Goal: Use online tool/utility: Utilize a website feature to perform a specific function

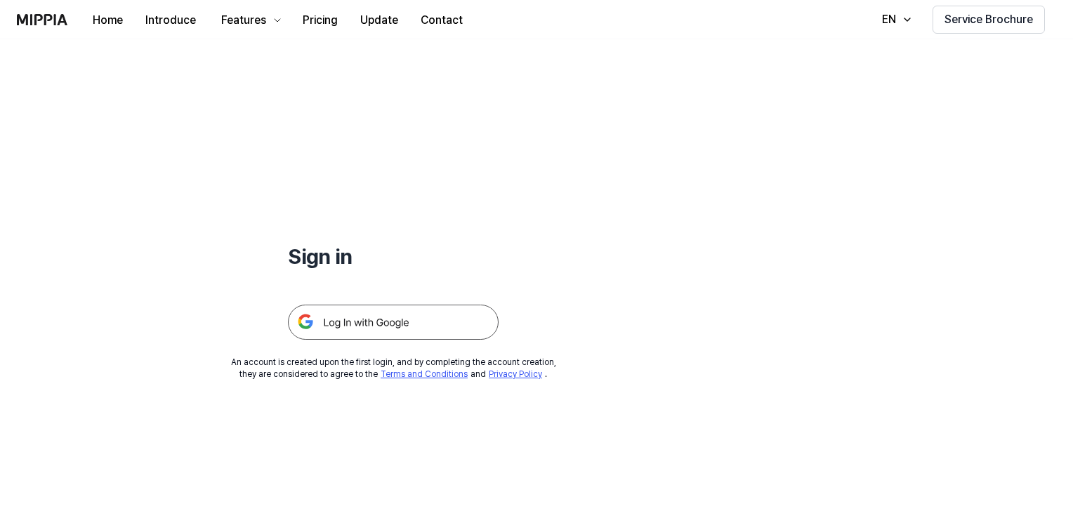
drag, startPoint x: 0, startPoint y: 0, endPoint x: 369, endPoint y: 325, distance: 491.7
click at [369, 325] on img at bounding box center [393, 322] width 211 height 35
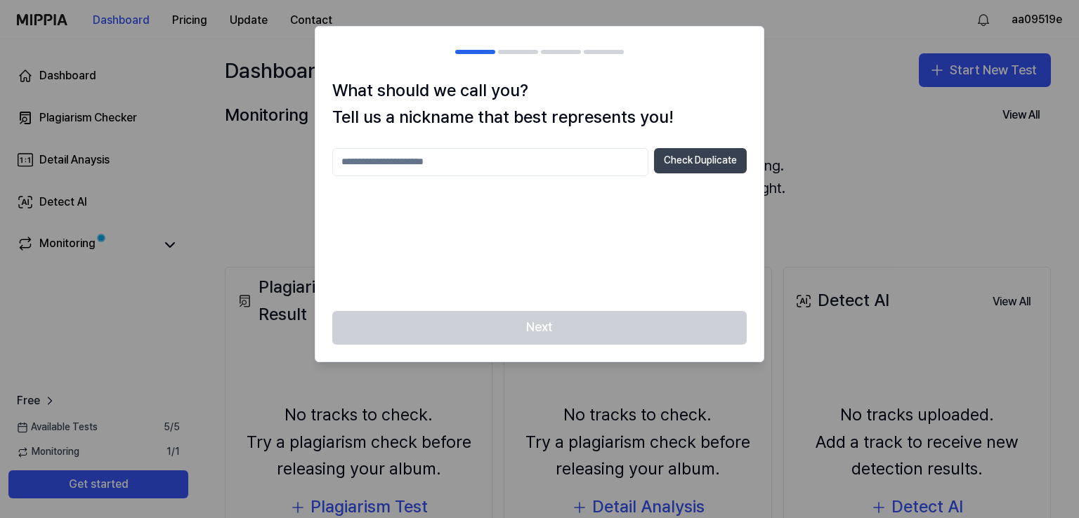
click at [690, 158] on button "Check Duplicate" at bounding box center [700, 160] width 93 height 25
click at [615, 162] on input "text" at bounding box center [490, 162] width 316 height 28
type input "*******"
click at [715, 158] on button "Check Duplicate" at bounding box center [700, 160] width 93 height 25
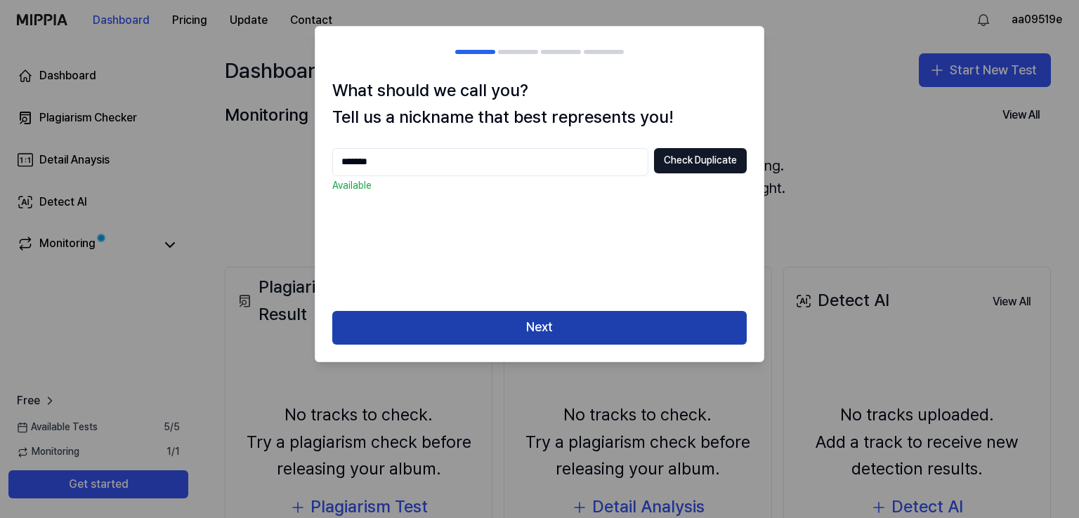
click at [638, 314] on button "Next" at bounding box center [539, 328] width 414 height 34
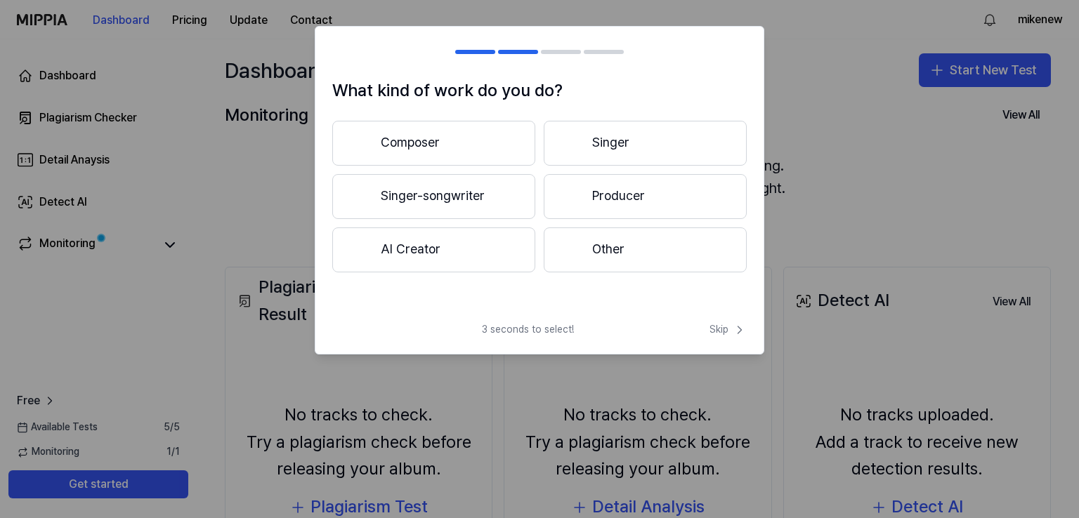
click at [610, 243] on button "Other" at bounding box center [645, 250] width 203 height 45
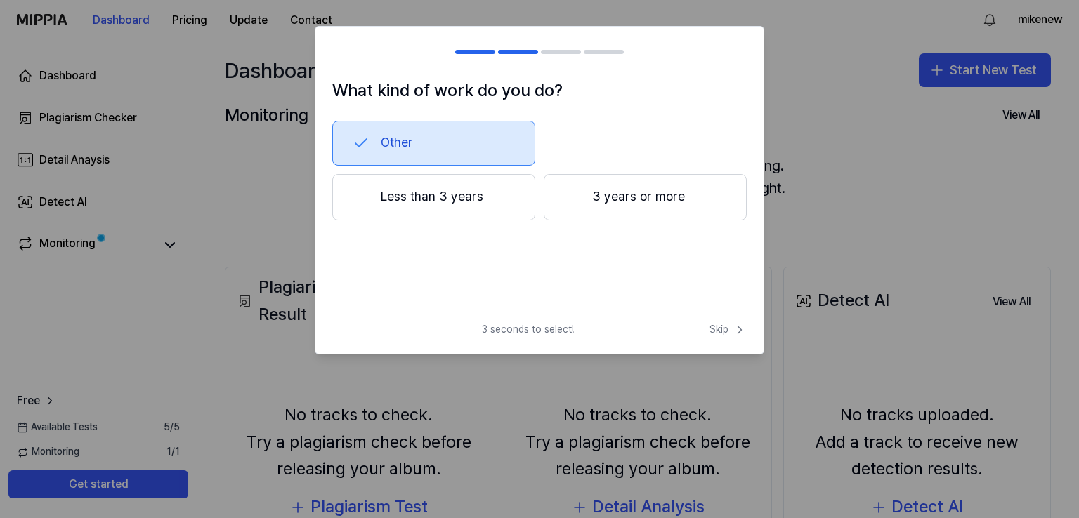
click at [443, 122] on button "Other" at bounding box center [433, 143] width 203 height 45
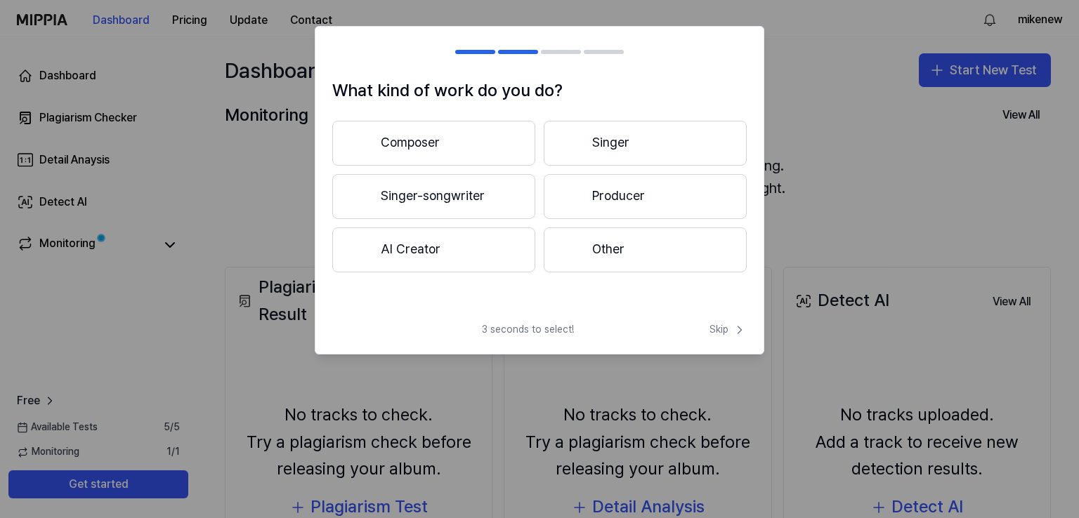
click at [604, 244] on button "Other" at bounding box center [645, 250] width 203 height 45
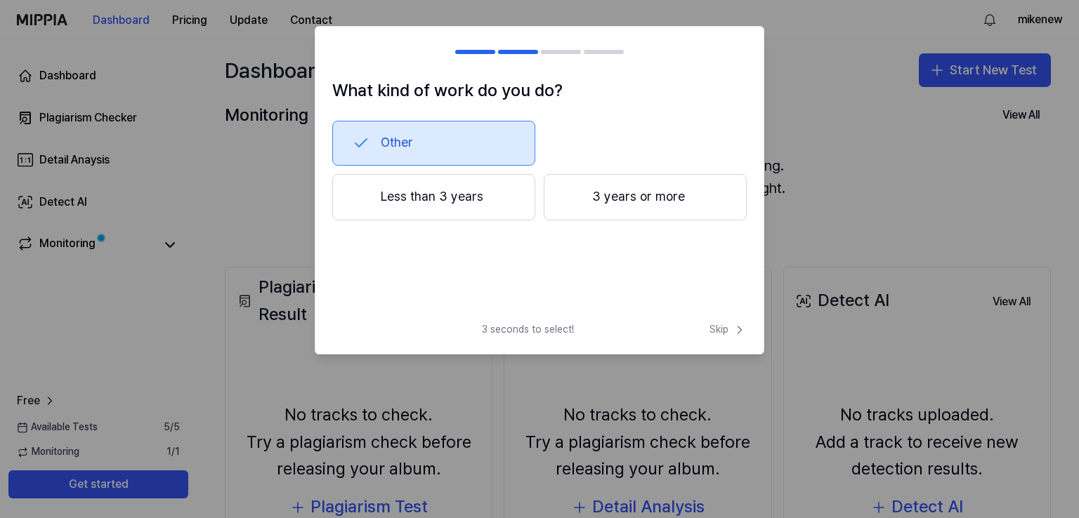
click at [478, 190] on button "Less than 3 years" at bounding box center [433, 197] width 203 height 46
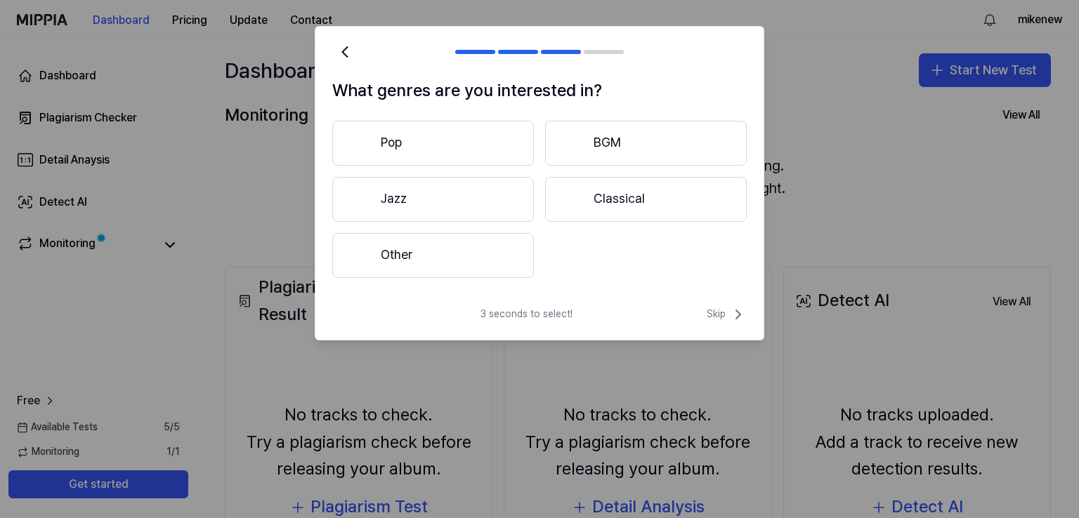
click at [473, 137] on button "Pop" at bounding box center [433, 143] width 202 height 45
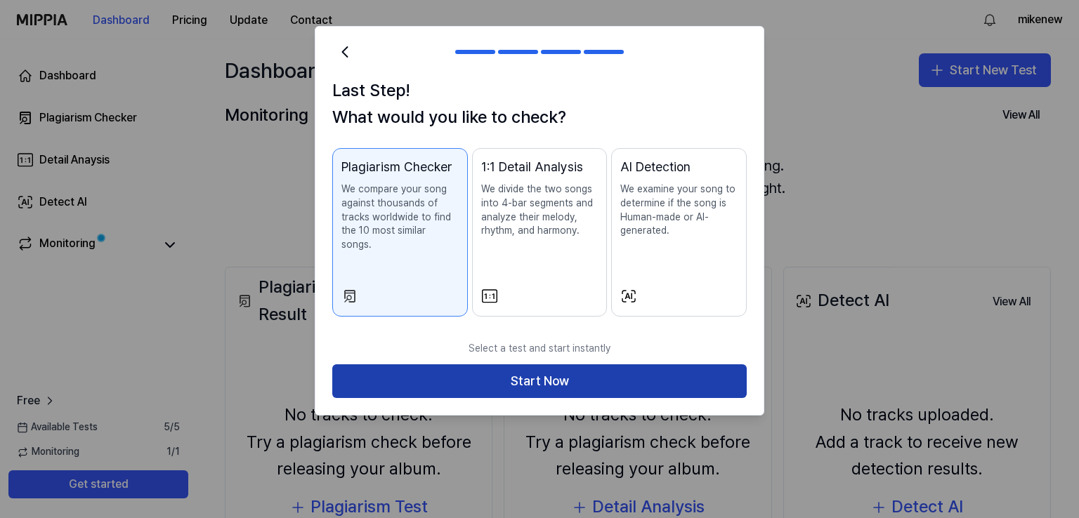
click at [579, 365] on button "Start Now" at bounding box center [539, 382] width 414 height 34
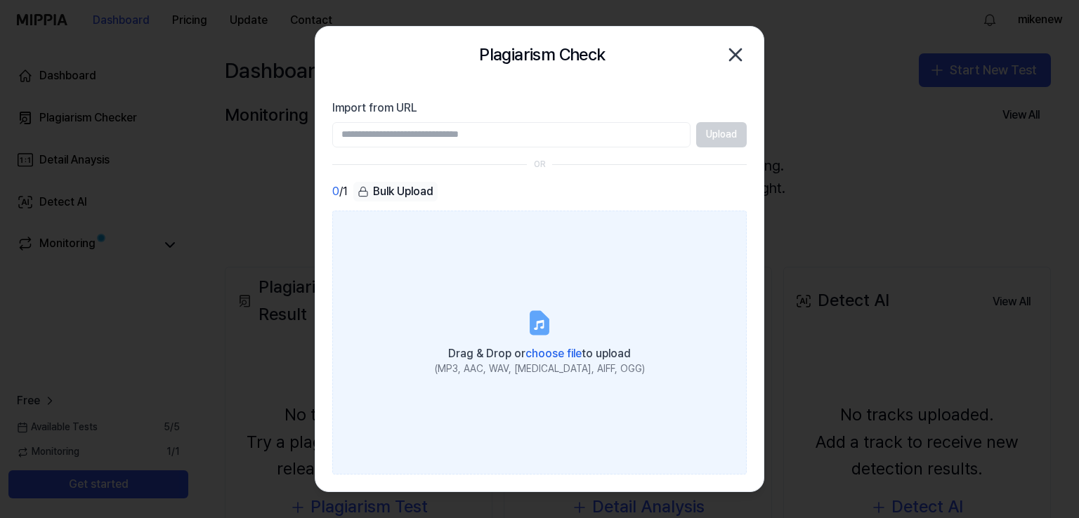
click at [548, 319] on icon at bounding box center [539, 323] width 17 height 22
click at [0, 0] on input "Drag & Drop or choose file to upload (MP3, AAC, WAV, [MEDICAL_DATA], AIFF, OGG)" at bounding box center [0, 0] width 0 height 0
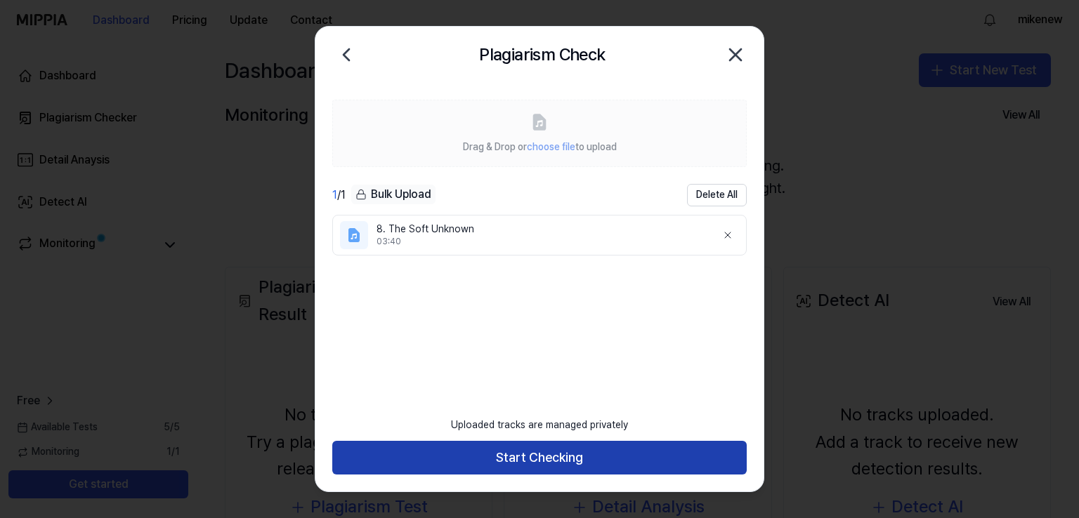
click at [490, 453] on button "Start Checking" at bounding box center [539, 458] width 414 height 34
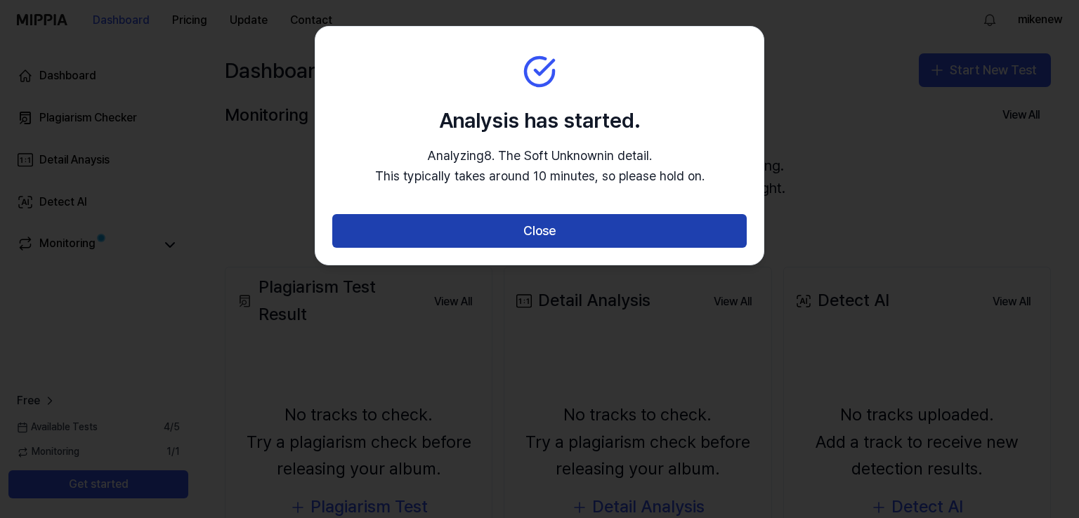
click at [494, 246] on button "Close" at bounding box center [539, 231] width 414 height 34
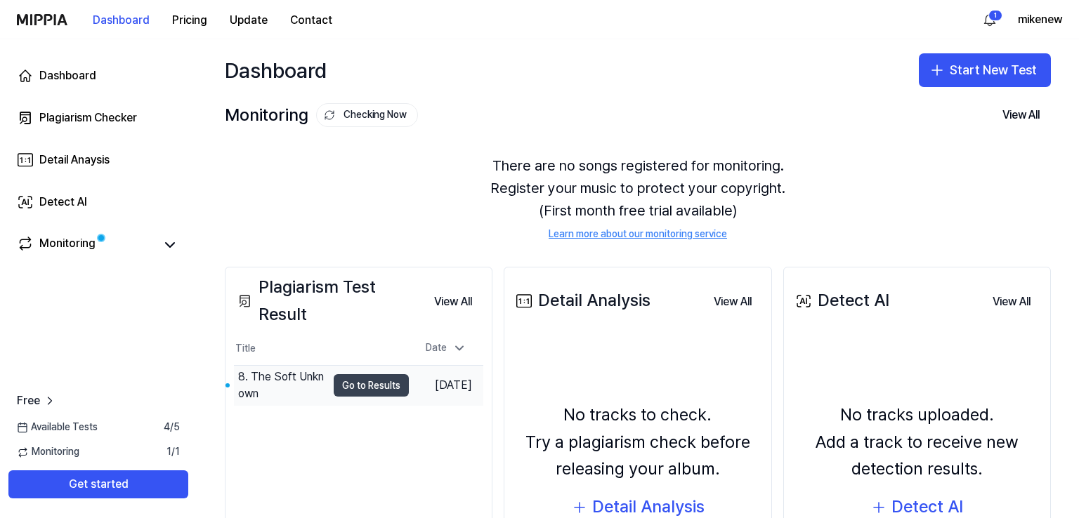
click at [351, 380] on button "Go to Results" at bounding box center [371, 385] width 75 height 22
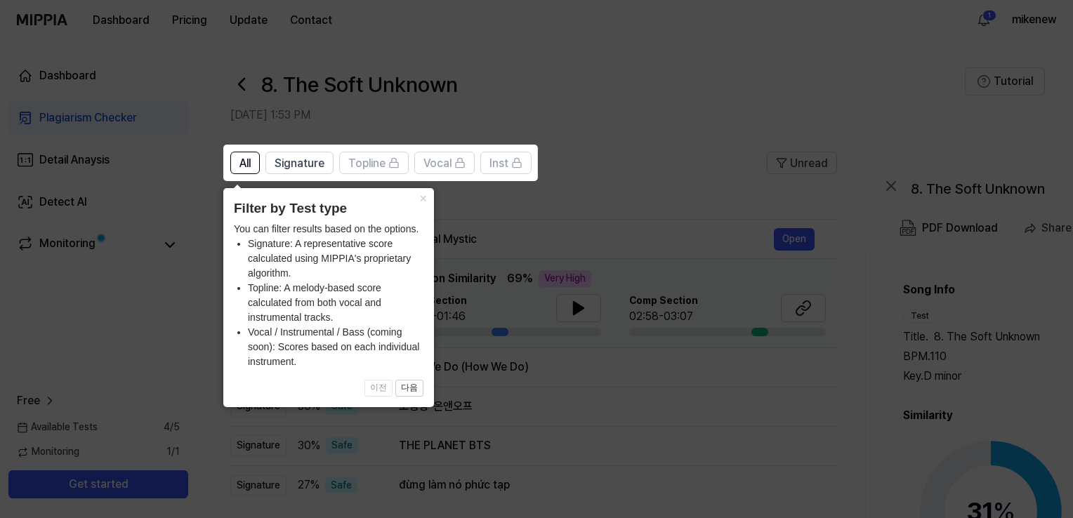
click at [618, 131] on icon at bounding box center [539, 259] width 1079 height 518
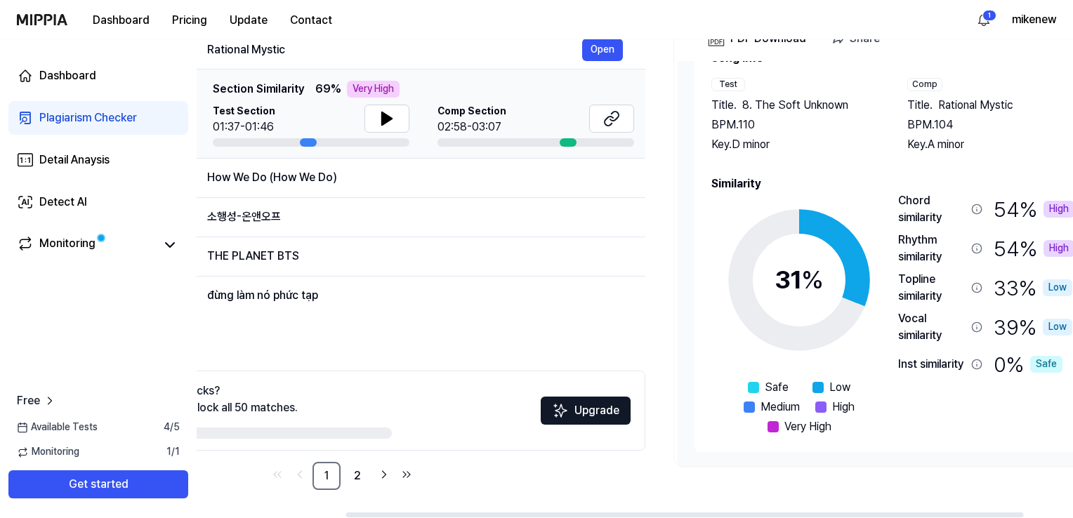
scroll to position [0, 185]
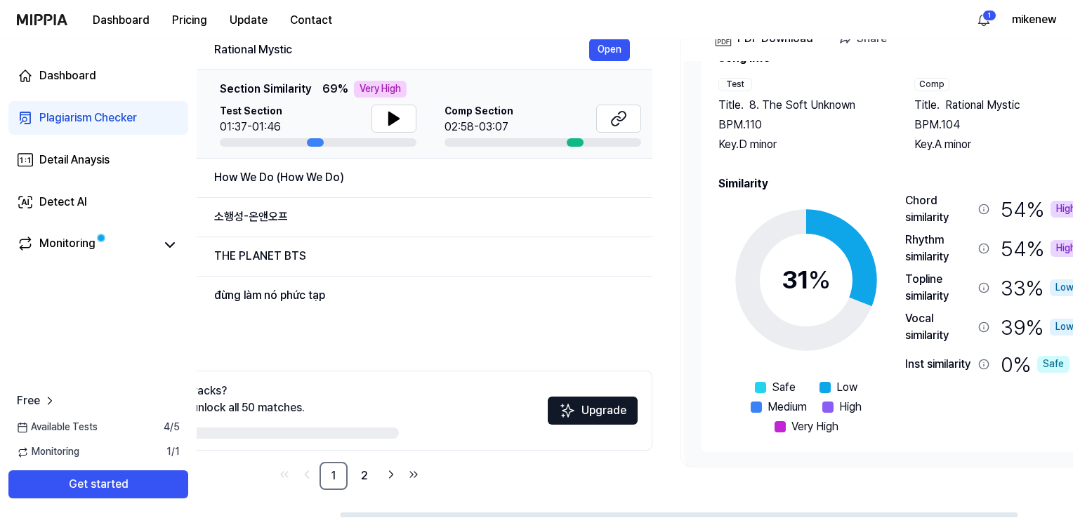
drag, startPoint x: 559, startPoint y: 514, endPoint x: 702, endPoint y: 499, distance: 144.0
click at [702, 513] on div at bounding box center [679, 515] width 678 height 5
click at [395, 117] on icon at bounding box center [394, 118] width 10 height 13
click at [395, 117] on icon at bounding box center [396, 118] width 3 height 11
click at [615, 114] on icon at bounding box center [618, 118] width 17 height 17
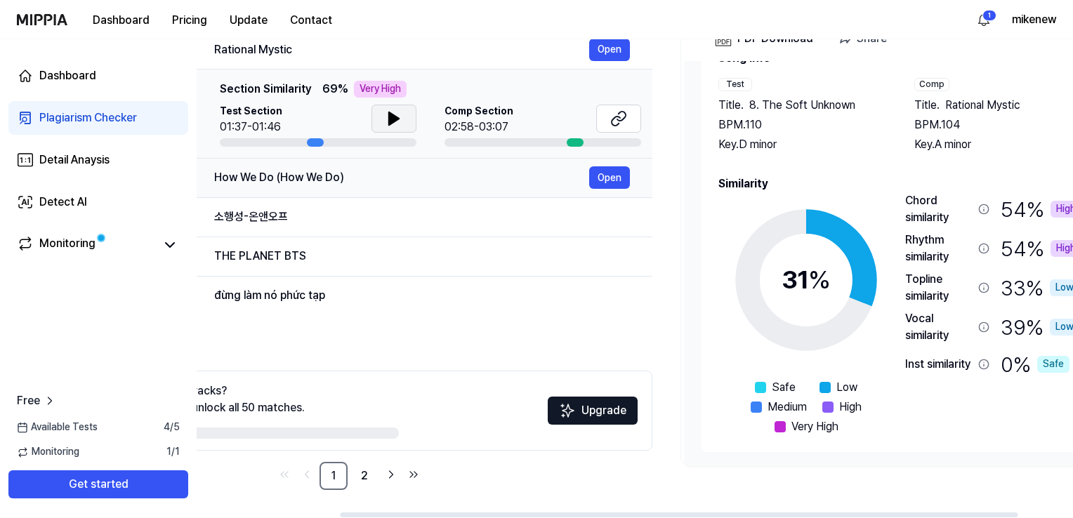
click at [330, 182] on div "How We Do (How We Do)" at bounding box center [401, 177] width 375 height 17
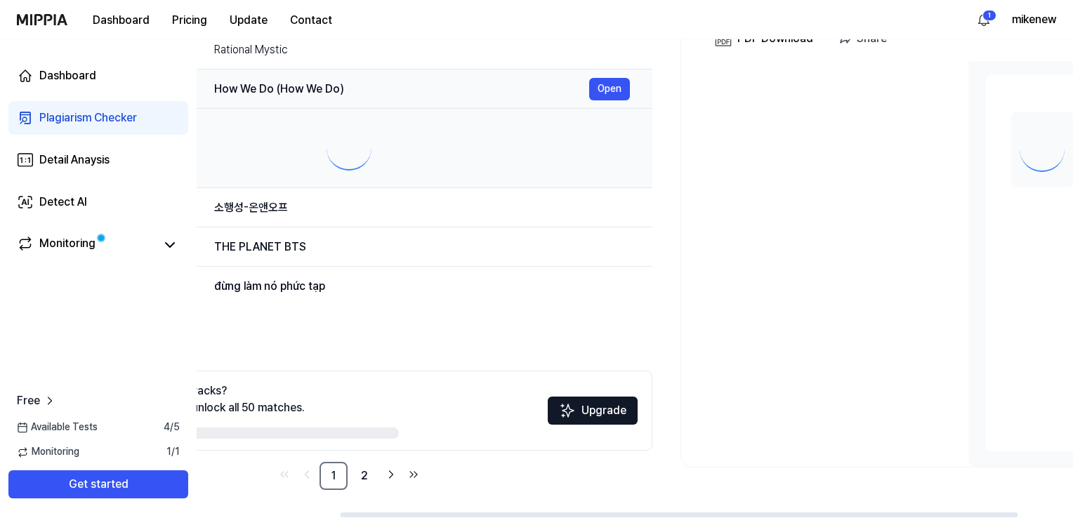
scroll to position [0, 0]
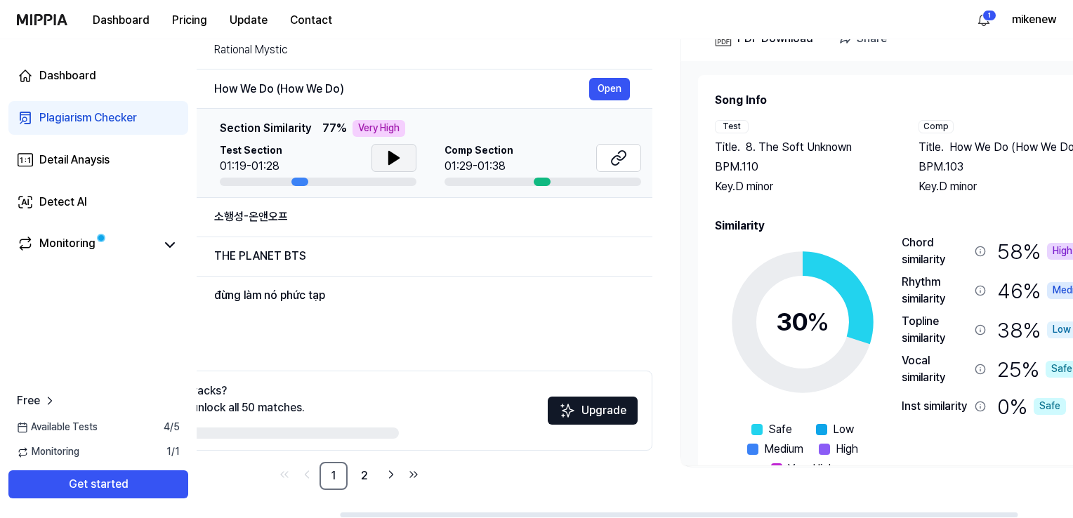
click at [386, 158] on icon at bounding box center [394, 158] width 17 height 17
click at [618, 154] on icon at bounding box center [618, 158] width 17 height 17
click at [395, 213] on div "소행성-온앤오프" at bounding box center [401, 217] width 375 height 17
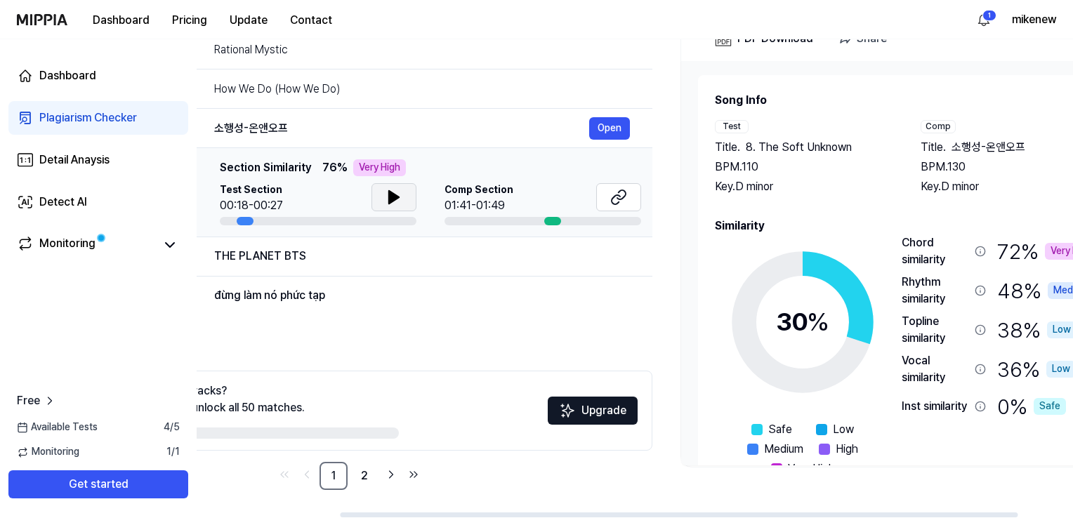
click at [398, 204] on icon at bounding box center [394, 197] width 17 height 17
click at [613, 199] on icon at bounding box center [618, 197] width 17 height 17
click at [441, 254] on div "THE PLANET BTS" at bounding box center [401, 256] width 375 height 17
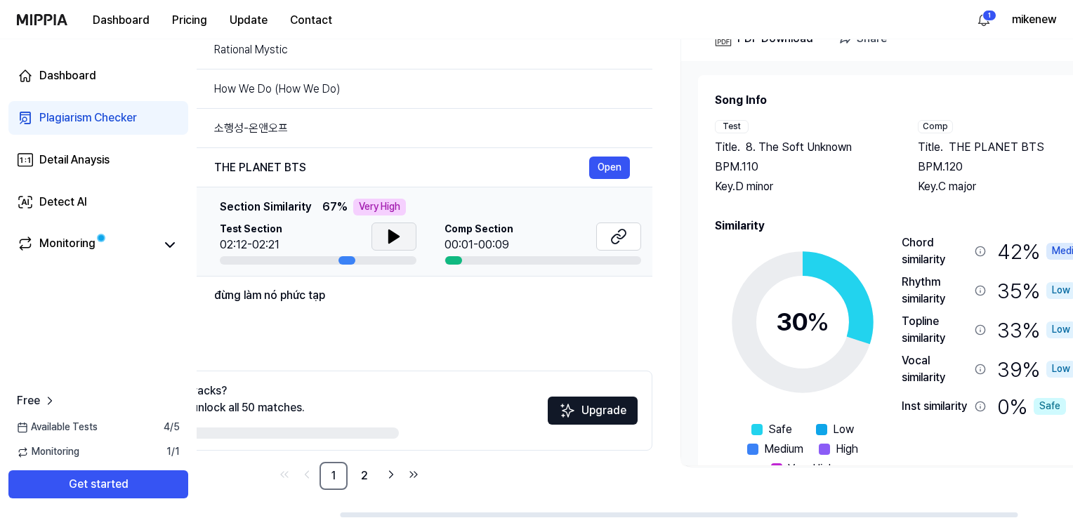
click at [414, 237] on button at bounding box center [394, 237] width 45 height 28
click at [631, 234] on button at bounding box center [618, 237] width 45 height 28
click at [357, 295] on div "đừng làm nó phức tạp" at bounding box center [401, 295] width 375 height 17
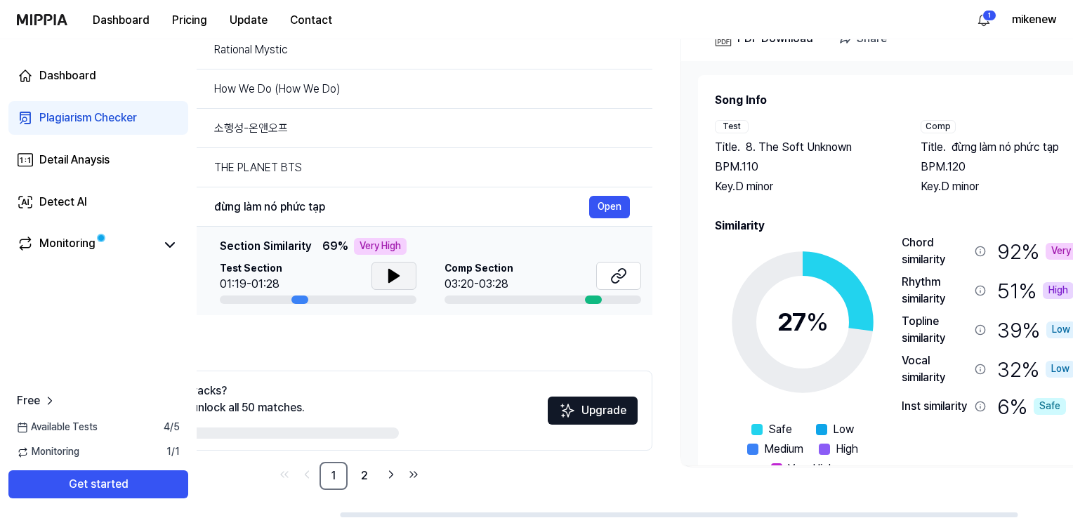
click at [406, 282] on button at bounding box center [394, 276] width 45 height 28
click at [613, 272] on icon at bounding box center [618, 276] width 17 height 17
click at [372, 478] on link "2" at bounding box center [365, 476] width 28 height 28
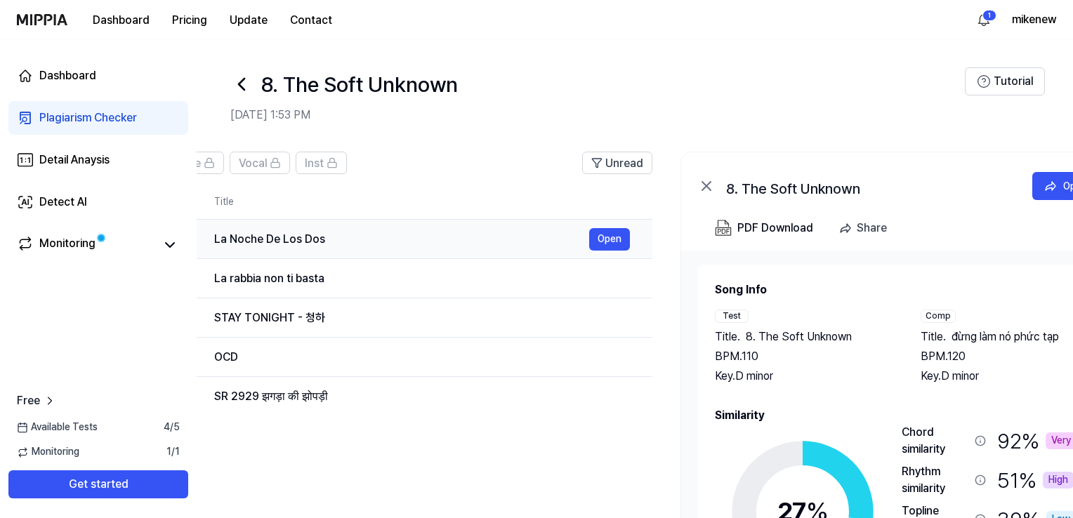
click at [326, 244] on div "La Noche De Los Dos" at bounding box center [401, 239] width 375 height 17
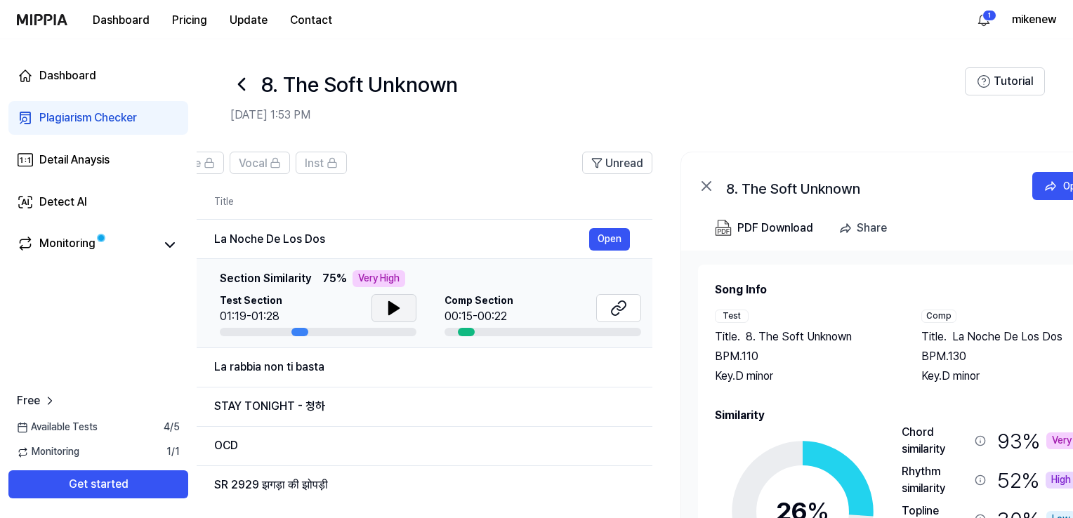
click at [409, 308] on button at bounding box center [394, 308] width 45 height 28
click at [616, 317] on button at bounding box center [618, 308] width 45 height 28
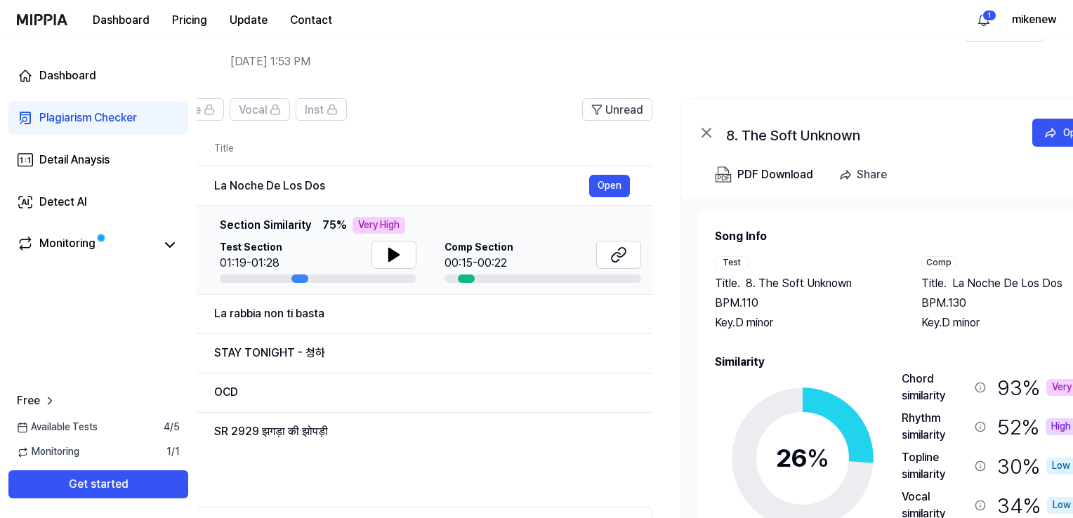
scroll to position [70, 0]
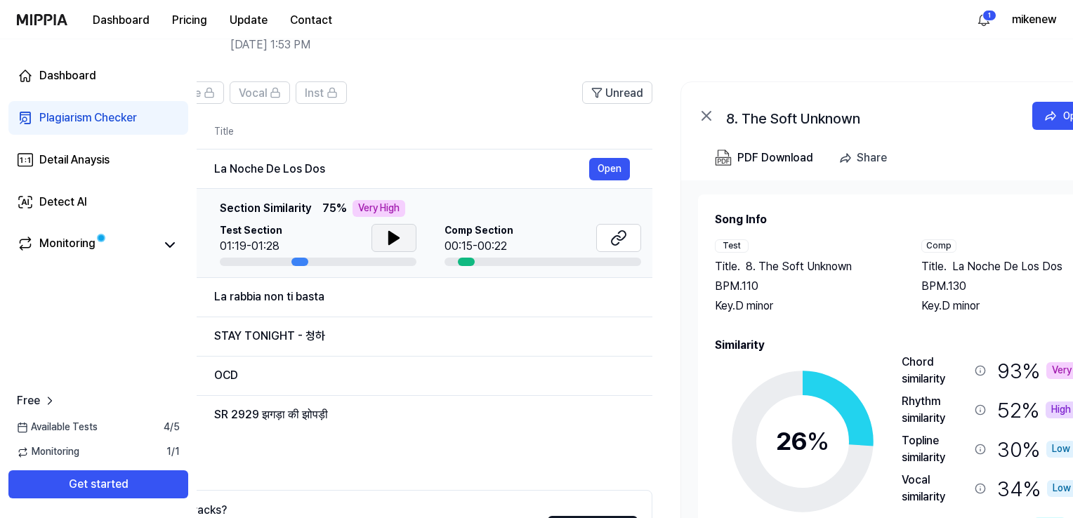
click at [382, 226] on button at bounding box center [394, 238] width 45 height 28
click at [383, 225] on button at bounding box center [394, 238] width 45 height 28
click at [313, 307] on div "La rabbia non ti basta Open" at bounding box center [422, 297] width 416 height 22
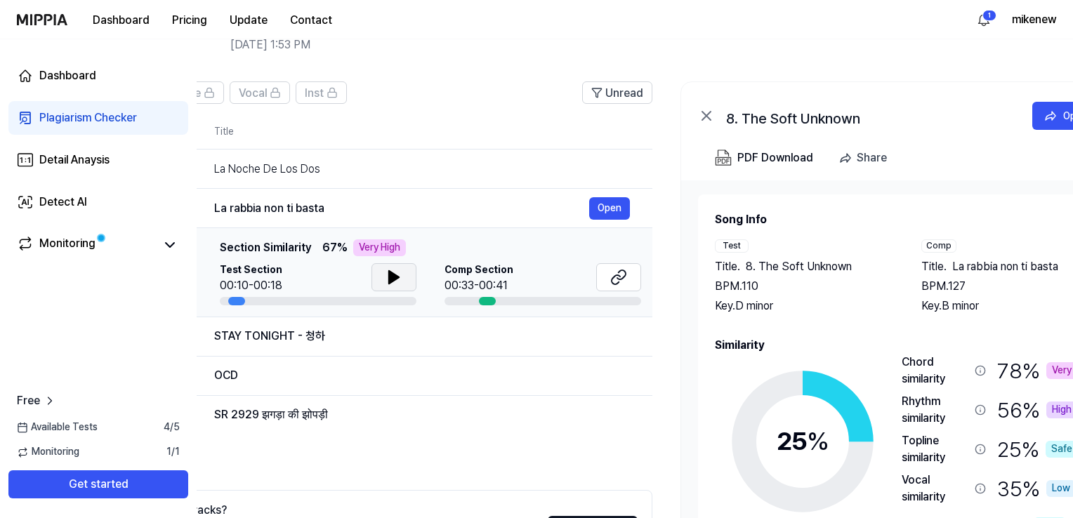
click at [389, 277] on icon at bounding box center [394, 277] width 10 height 13
click at [390, 277] on icon at bounding box center [391, 277] width 3 height 11
click at [615, 273] on icon at bounding box center [618, 277] width 17 height 17
click at [336, 332] on div "STAY TONIGHT - 청하" at bounding box center [401, 336] width 375 height 17
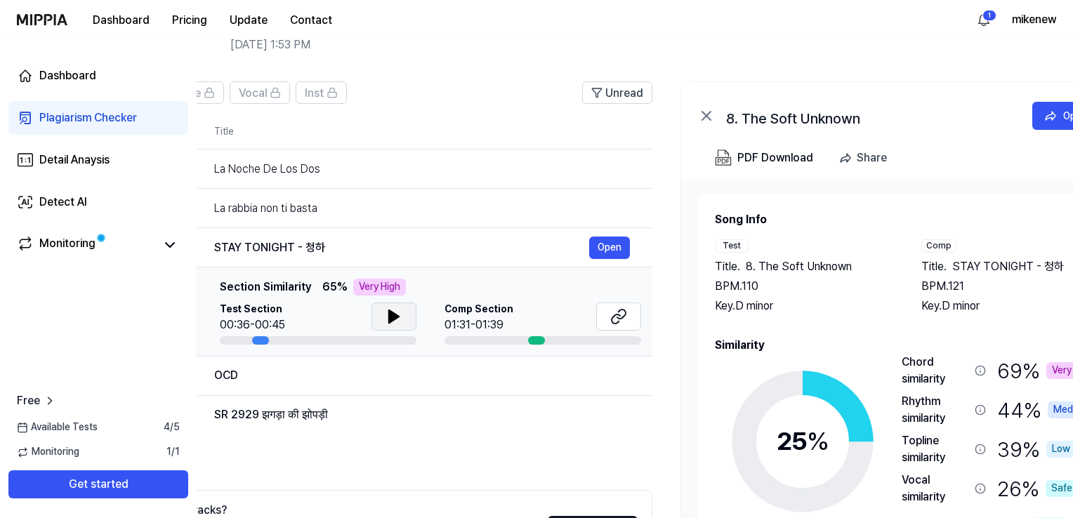
click at [402, 320] on button at bounding box center [394, 317] width 45 height 28
click at [615, 323] on icon at bounding box center [616, 319] width 8 height 9
click at [324, 384] on div "OCD Open" at bounding box center [422, 376] width 416 height 22
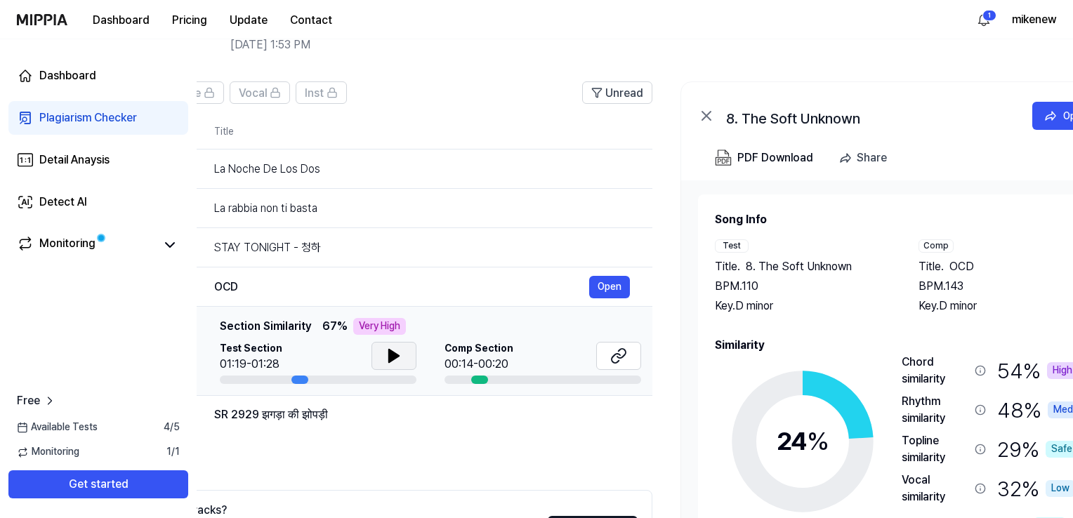
click at [383, 352] on button at bounding box center [394, 356] width 45 height 28
click at [623, 361] on icon at bounding box center [618, 356] width 17 height 17
click at [319, 412] on div "SR 2929 झगड़ा की झोपड़ी" at bounding box center [401, 415] width 375 height 17
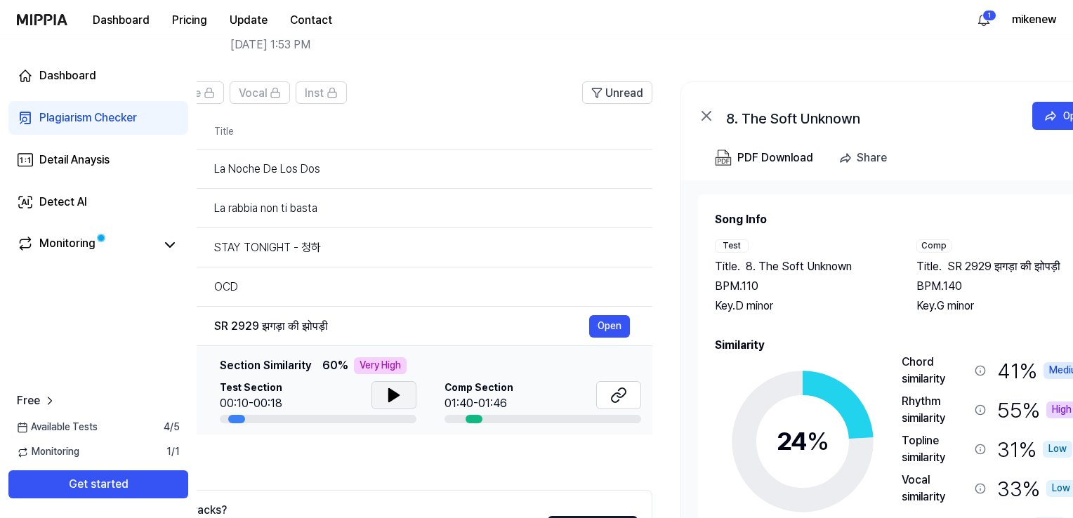
click at [393, 395] on icon at bounding box center [394, 395] width 10 height 13
click at [393, 395] on icon at bounding box center [394, 395] width 17 height 17
click at [629, 394] on button at bounding box center [618, 395] width 45 height 28
